Goal: Information Seeking & Learning: Learn about a topic

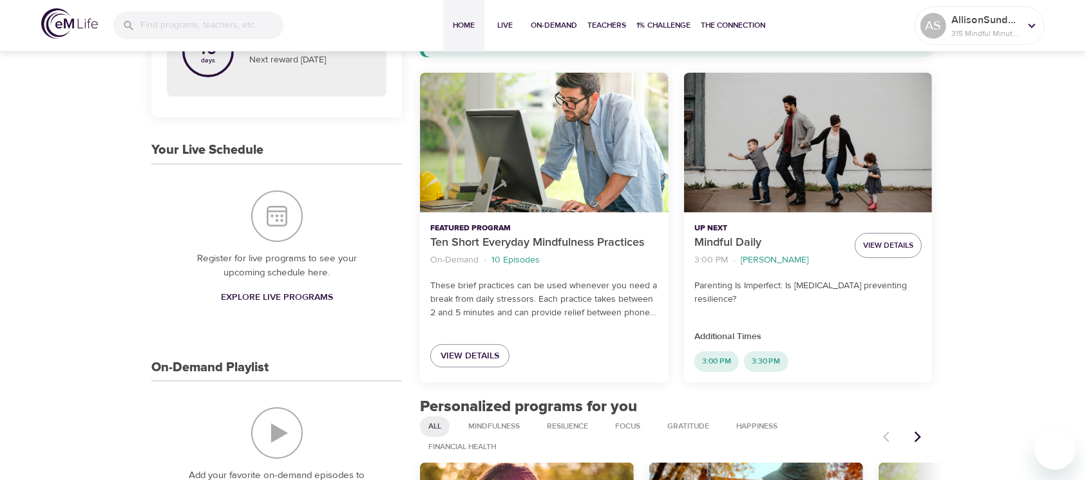
scroll to position [171, 0]
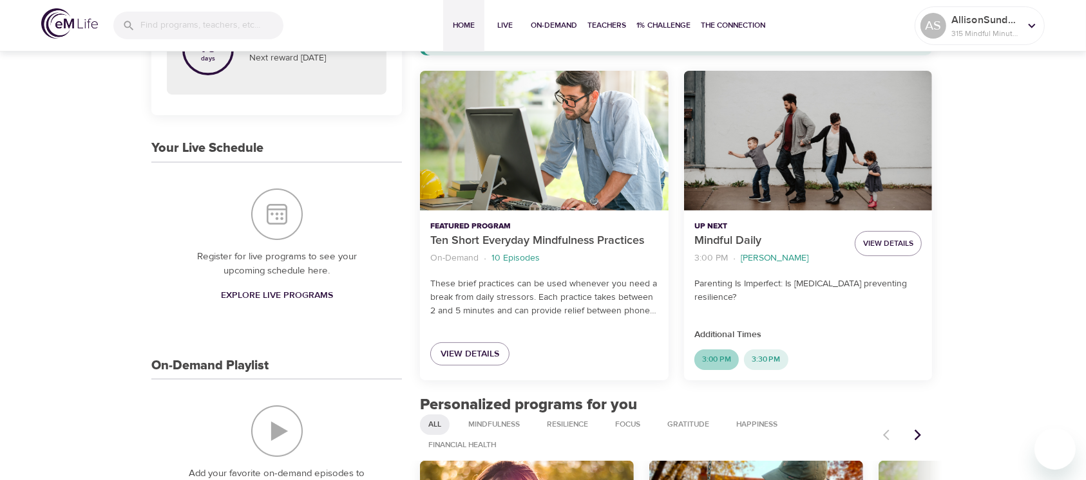
click at [711, 362] on span "3:00 PM" at bounding box center [716, 359] width 44 height 11
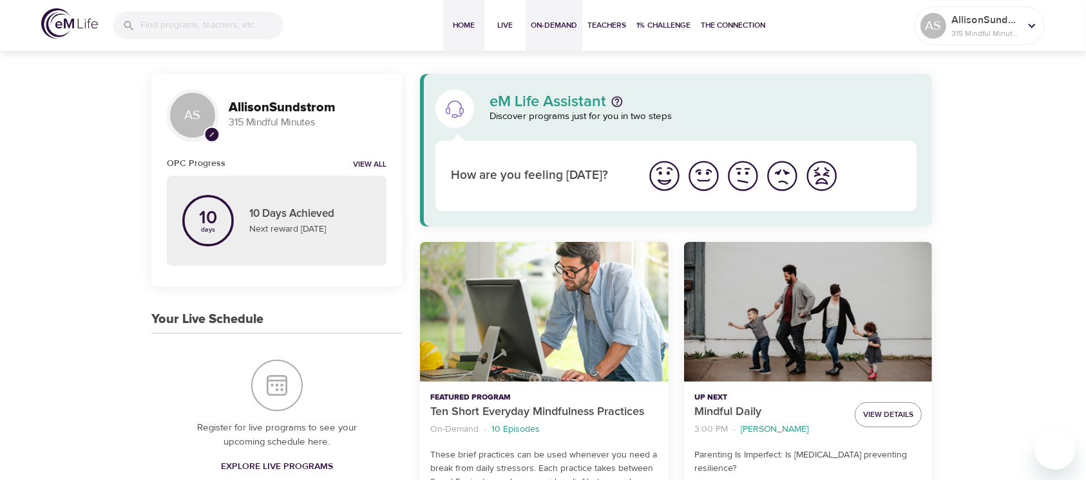
click at [567, 30] on span "On-Demand" at bounding box center [554, 26] width 46 height 14
